Goal: Information Seeking & Learning: Learn about a topic

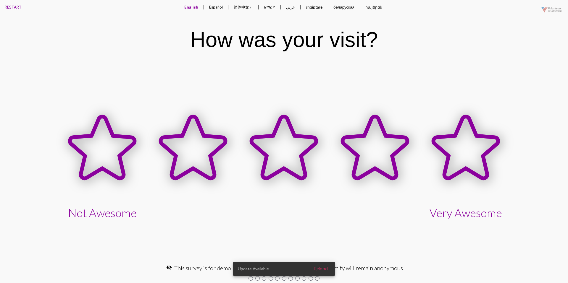
click at [215, 8] on button "Español" at bounding box center [215, 7] width 23 height 14
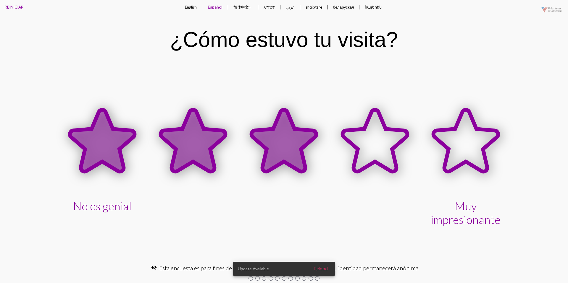
click at [290, 128] on icon at bounding box center [284, 141] width 65 height 62
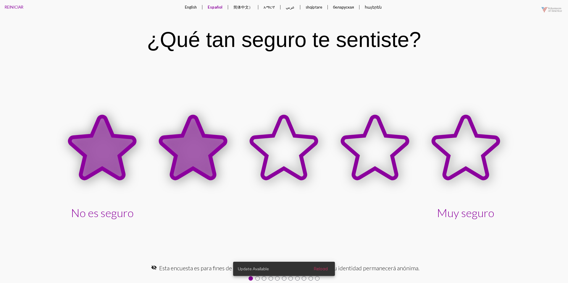
click at [195, 140] on icon at bounding box center [193, 148] width 65 height 62
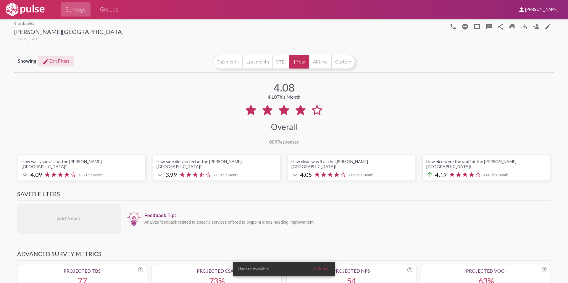
click at [68, 63] on span "edit Edit Filters" at bounding box center [55, 61] width 27 height 5
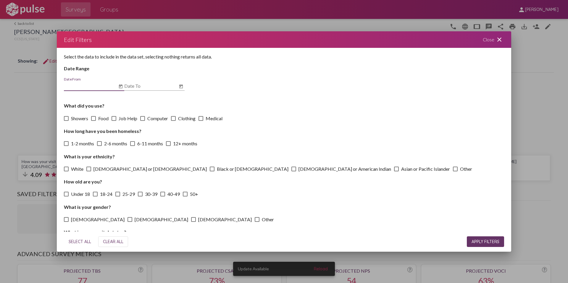
click at [497, 34] on div "Close close" at bounding box center [494, 39] width 36 height 17
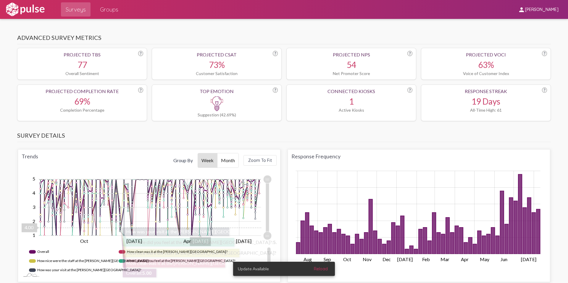
scroll to position [223, 0]
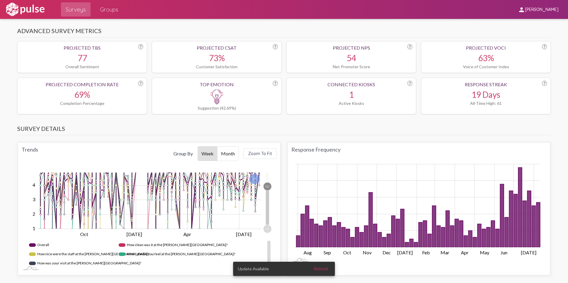
click at [267, 183] on icon "Chart" at bounding box center [267, 187] width 8 height 8
click at [265, 159] on div "Trends Group By Week Month Zoom To Fit Zoom Out 1.0 2 1.5 0.00 1 0.5 2.5 3 3.5 …" at bounding box center [149, 209] width 263 height 133
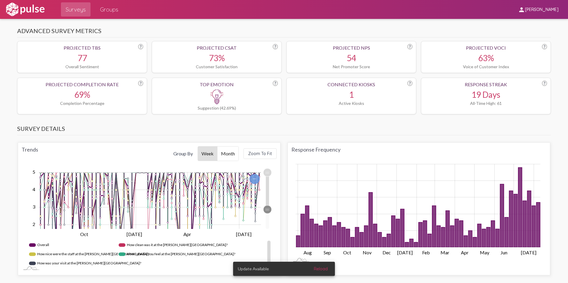
click at [267, 206] on icon "Chart" at bounding box center [267, 210] width 8 height 8
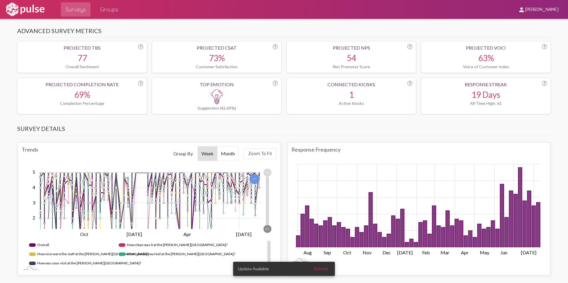
click at [267, 240] on g "Zoom Out 1.0 2 1.5 0.00 1 0.5 2.5 3 3.5 4 6 5 -1 From 1.00 to 5.00 Use up and d…" at bounding box center [164, 220] width 284 height 104
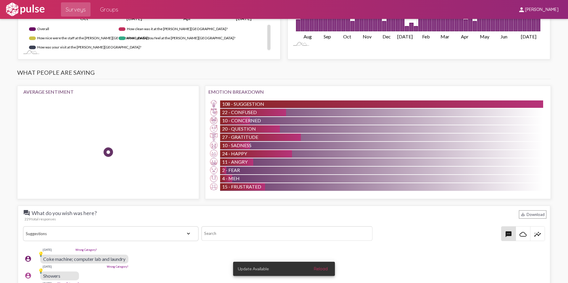
scroll to position [441, 0]
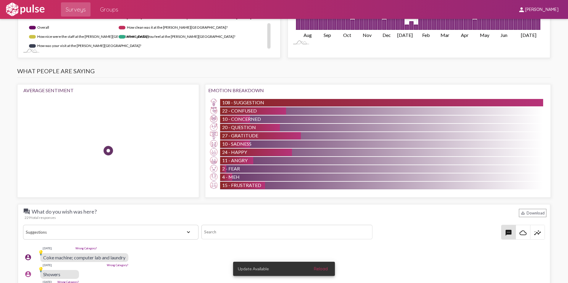
click at [186, 225] on select "View All Positive Neutral Negative Happy Meh Suggestions Angry Disgust Sadness …" at bounding box center [110, 232] width 175 height 15
click at [23, 225] on select "View All Positive Neutral Negative Happy Meh Suggestions Angry Disgust Sadness …" at bounding box center [110, 232] width 175 height 15
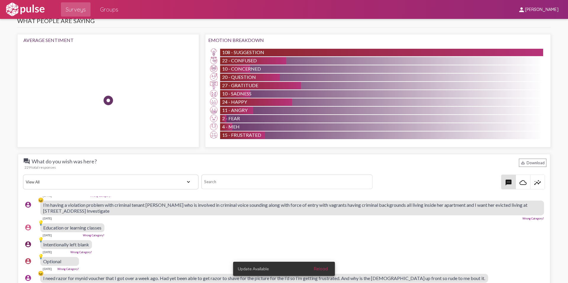
scroll to position [507, 1]
click at [181, 178] on select "View All Positive Neutral Negative Happy Meh Suggestions Angry Disgust Sadness …" at bounding box center [110, 182] width 175 height 15
click at [23, 175] on select "View All Positive Neutral Negative Happy Meh Suggestions Angry Disgust Sadness …" at bounding box center [110, 182] width 175 height 15
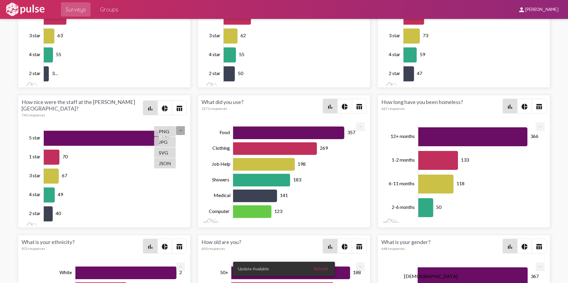
scroll to position [853, 0]
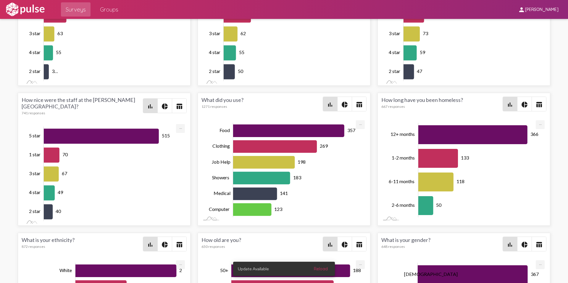
click at [340, 99] on span "pie_chart" at bounding box center [345, 104] width 14 height 14
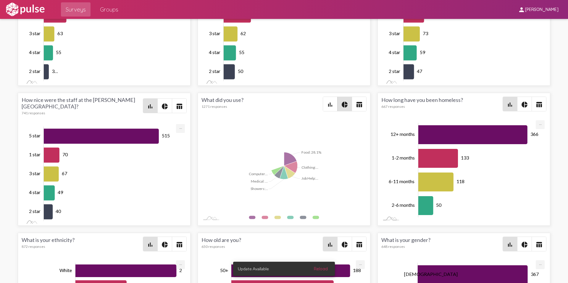
click at [329, 101] on mat-icon "bar_chart" at bounding box center [330, 104] width 7 height 7
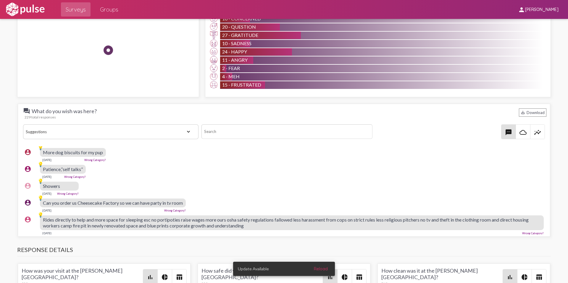
scroll to position [623, 1]
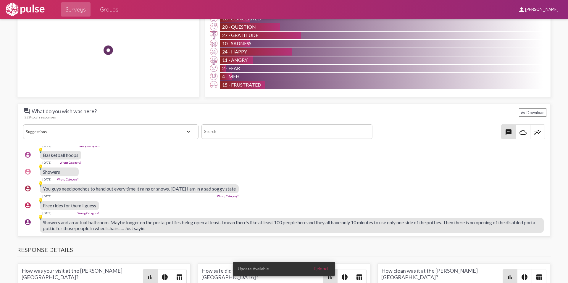
click at [183, 128] on select "View All Positive Neutral Negative Happy Meh Suggestions Angry Disgust Sadness …" at bounding box center [110, 132] width 175 height 15
select select "All"
click at [23, 125] on select "View All Positive Neutral Negative Happy Meh Suggestions Angry Disgust Sadness …" at bounding box center [110, 132] width 175 height 15
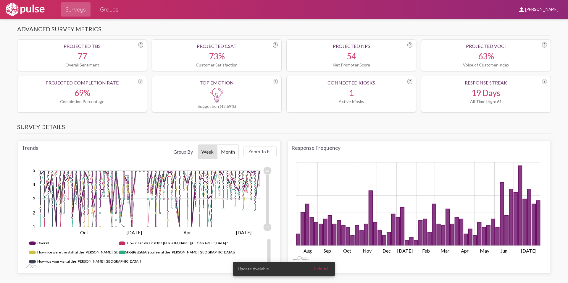
scroll to position [0, 0]
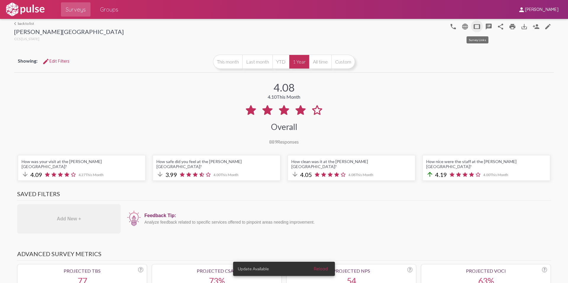
click at [476, 23] on mat-icon "tablet" at bounding box center [476, 26] width 7 height 7
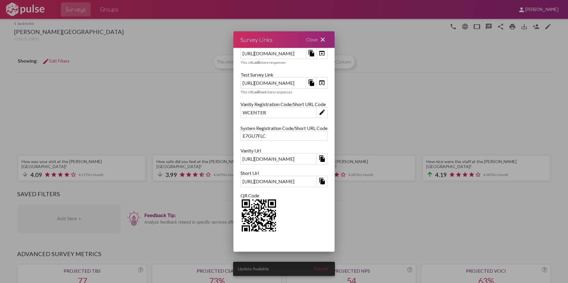
scroll to position [22, 0]
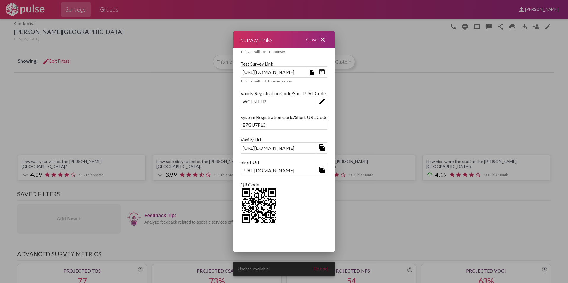
click at [335, 40] on div "Close close" at bounding box center [317, 39] width 36 height 17
